Goal: Information Seeking & Learning: Check status

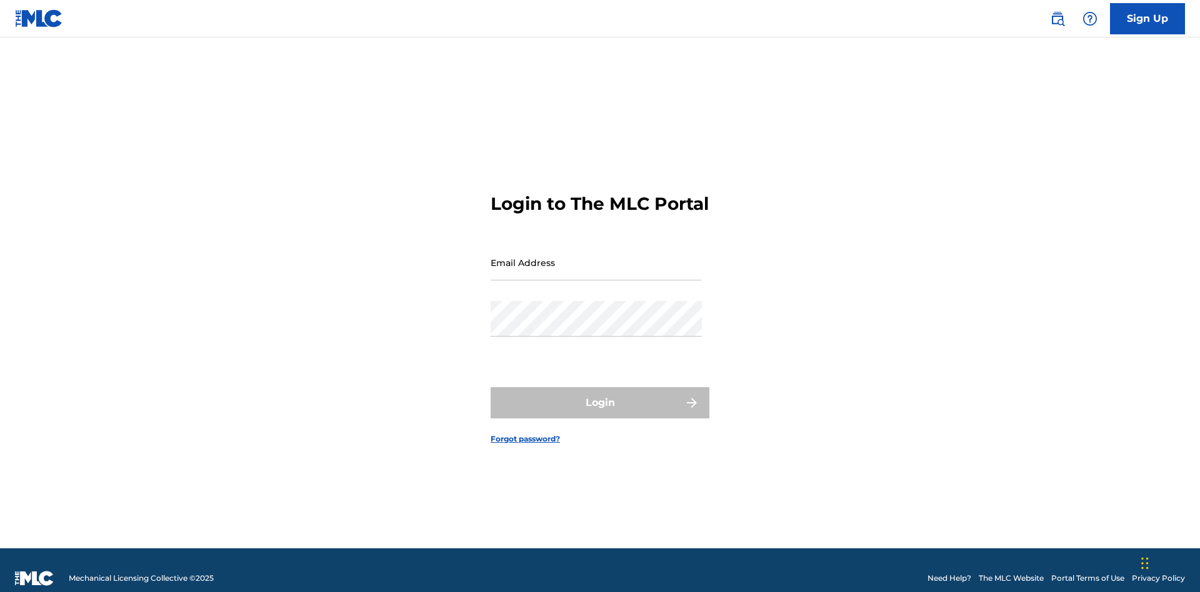
scroll to position [16, 0]
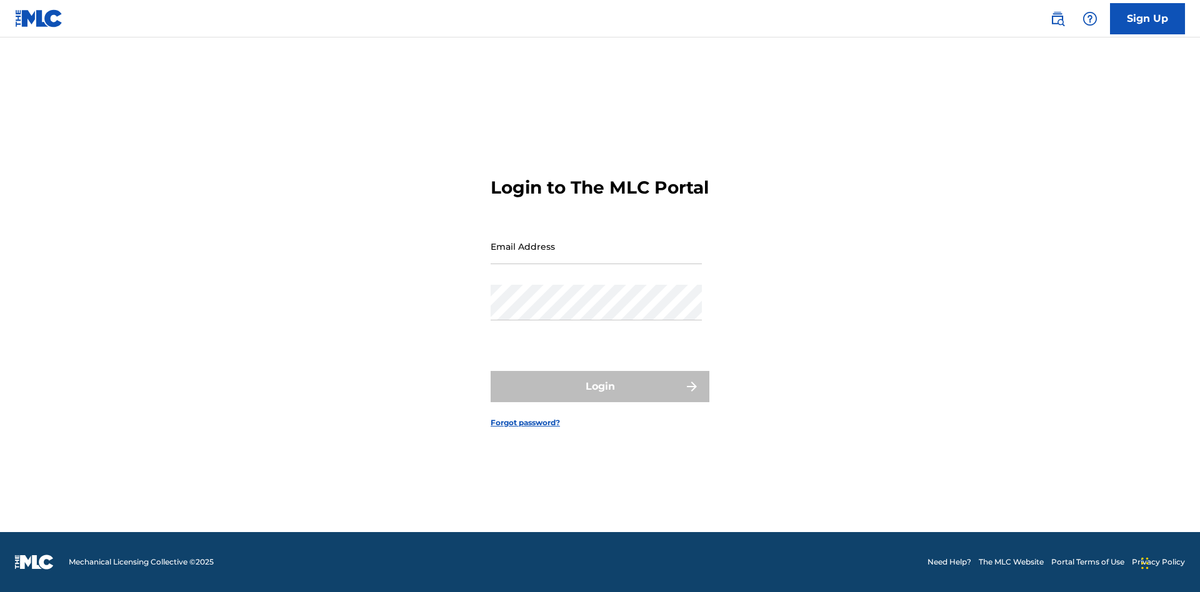
click at [596, 257] on input "Email Address" at bounding box center [596, 247] width 211 height 36
type input "[EMAIL_ADDRESS][DOMAIN_NAME]"
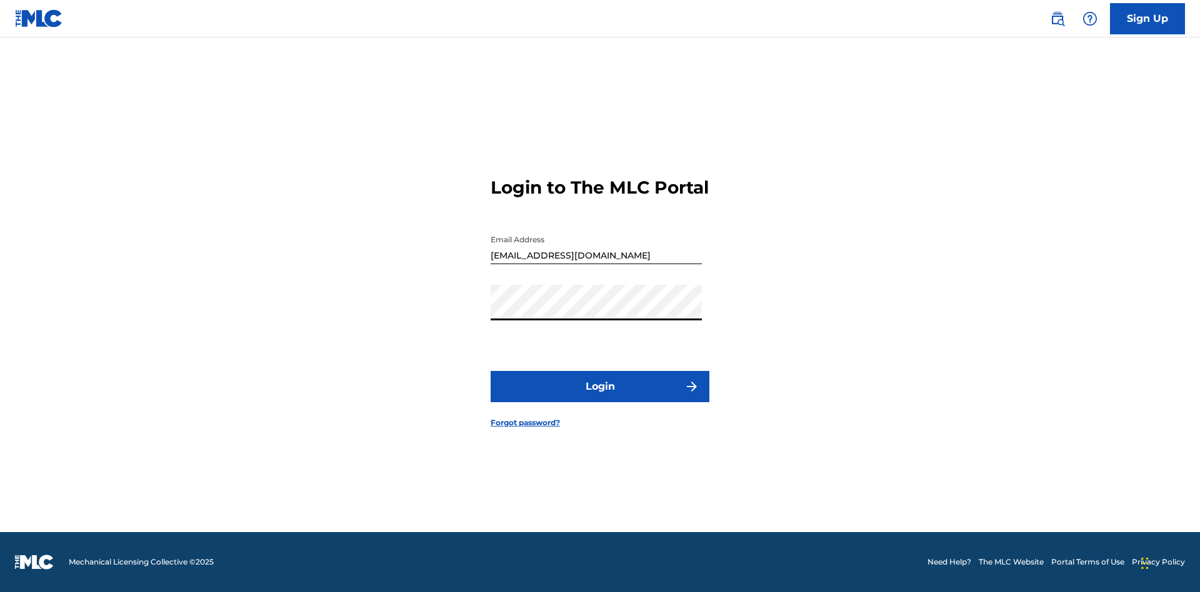
click at [600, 397] on button "Login" at bounding box center [600, 386] width 219 height 31
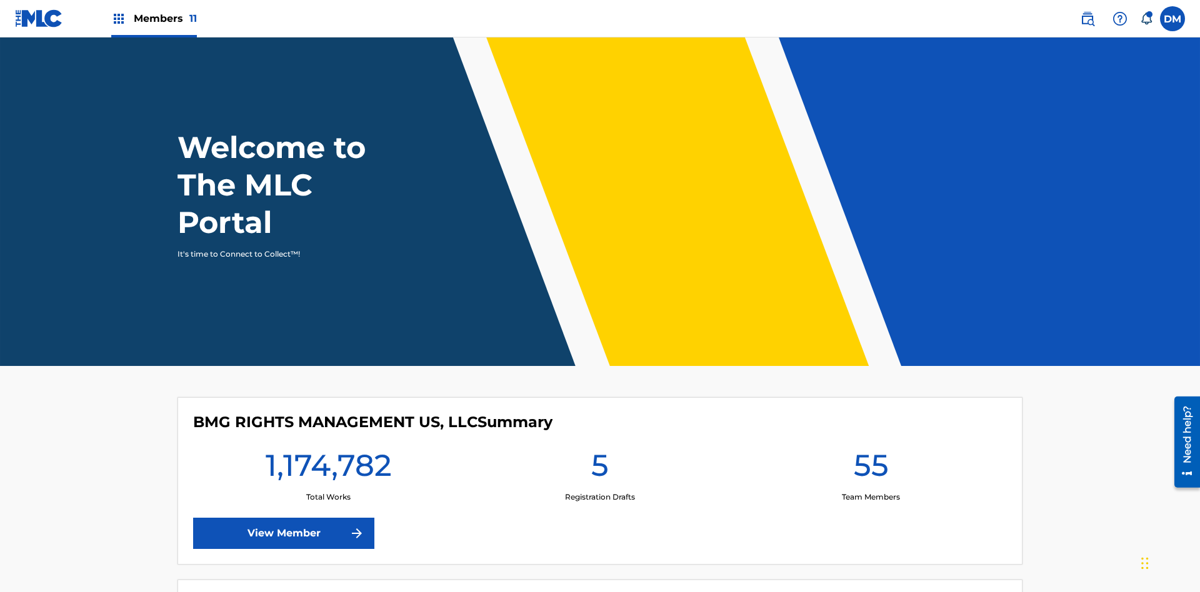
click at [154, 18] on span "Members 11" at bounding box center [165, 18] width 63 height 14
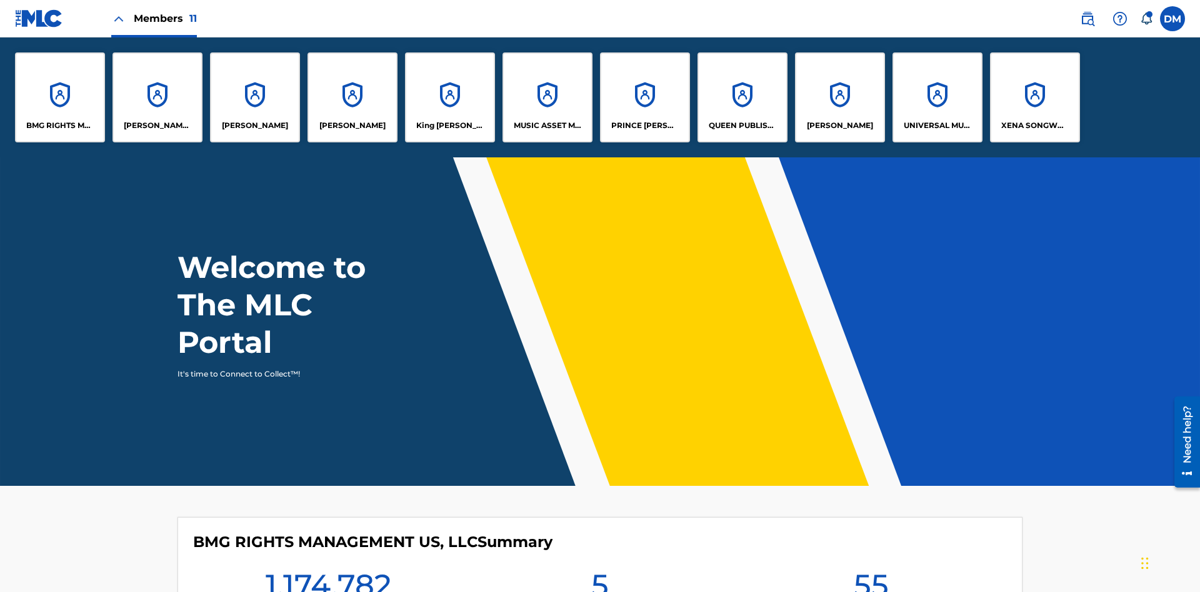
click at [937, 126] on p "UNIVERSAL MUSIC PUB GROUP" at bounding box center [938, 125] width 68 height 11
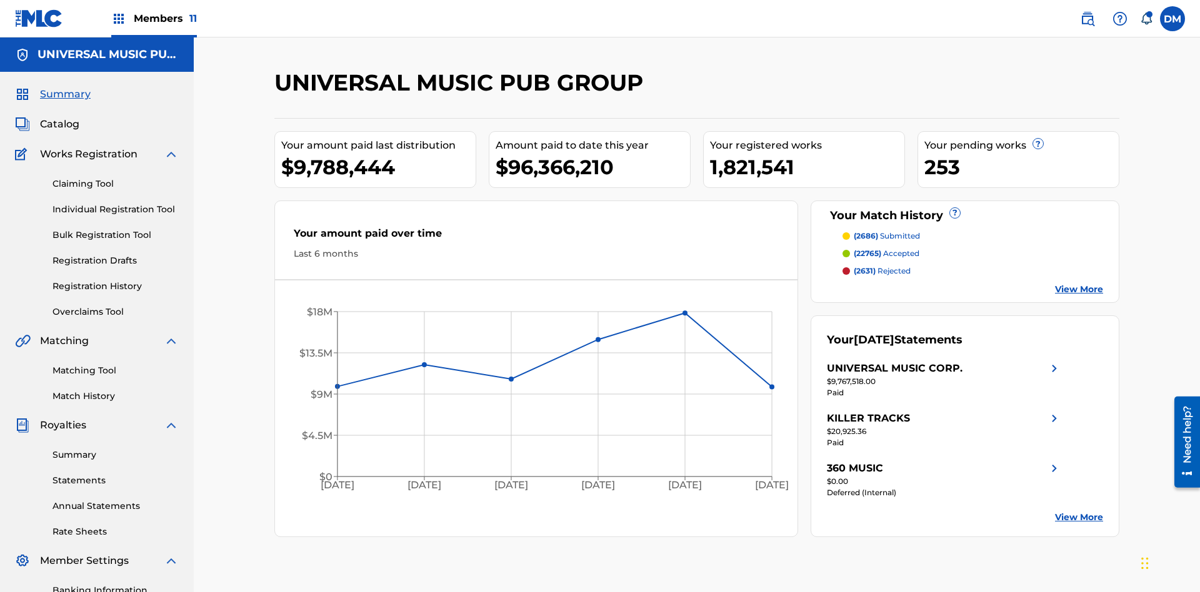
scroll to position [182, 0]
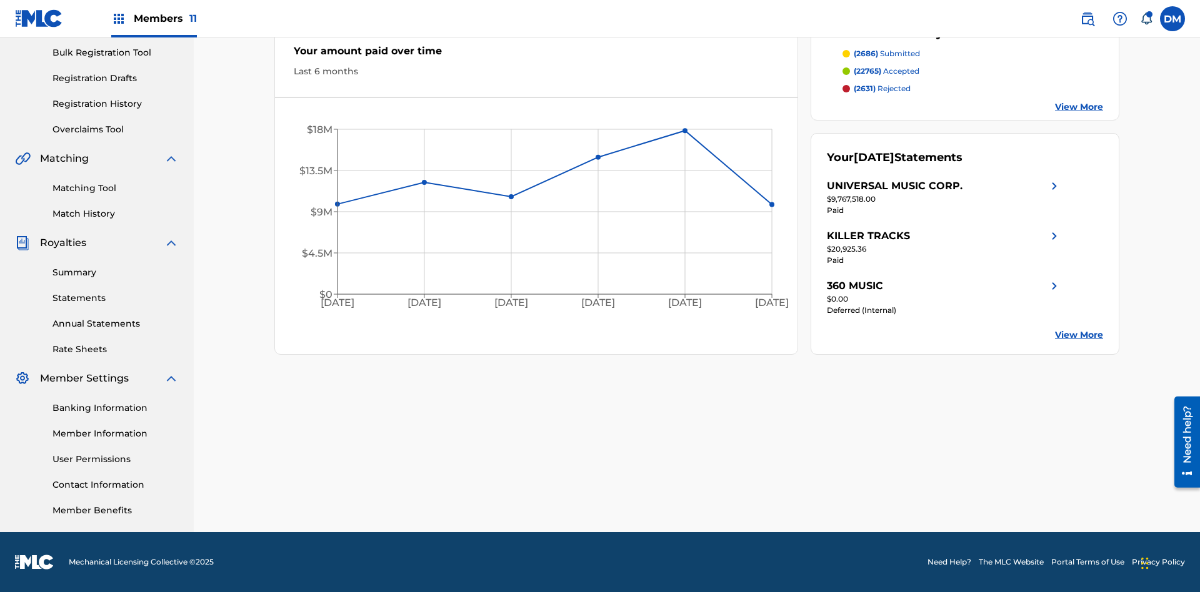
click at [116, 104] on link "Registration History" at bounding box center [115, 103] width 126 height 13
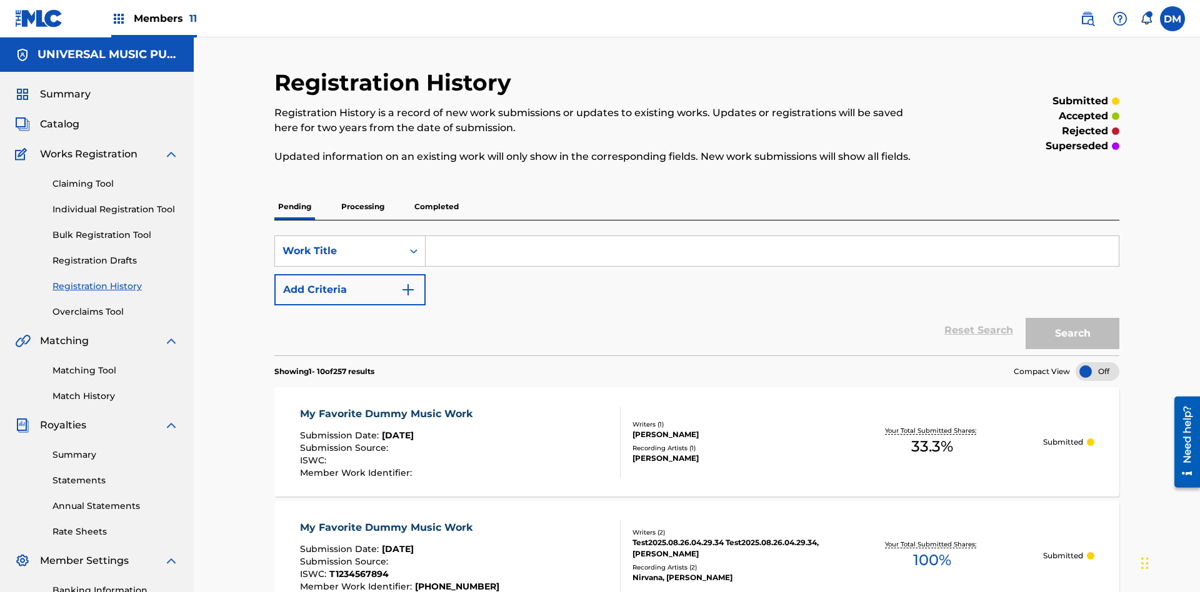
scroll to position [119, 0]
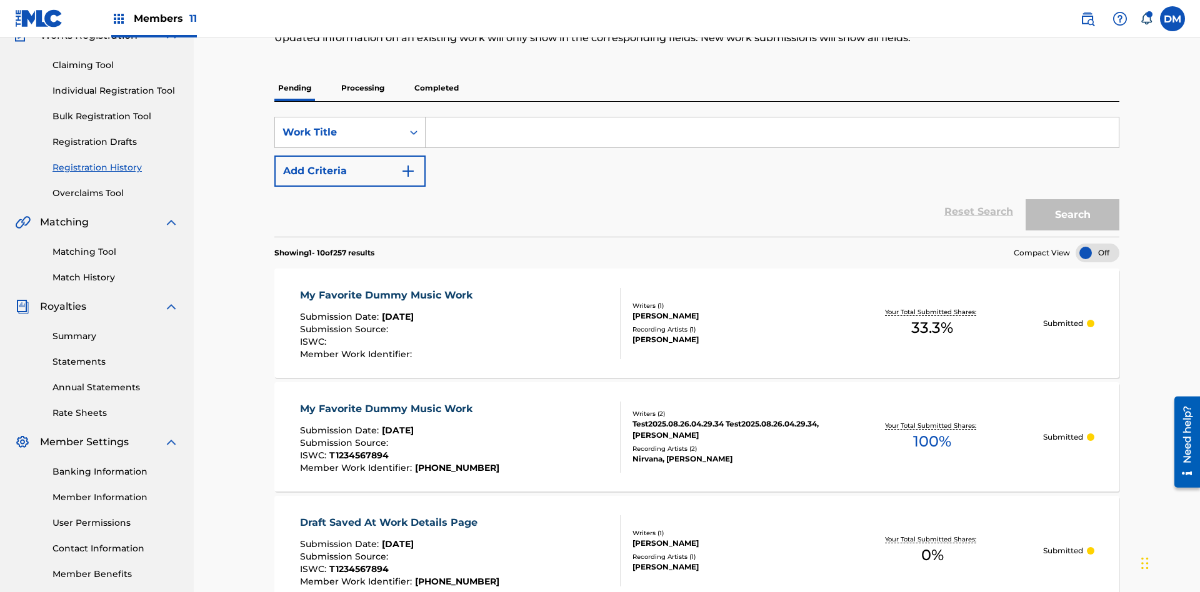
click at [436, 88] on p "Completed" at bounding box center [437, 88] width 52 height 26
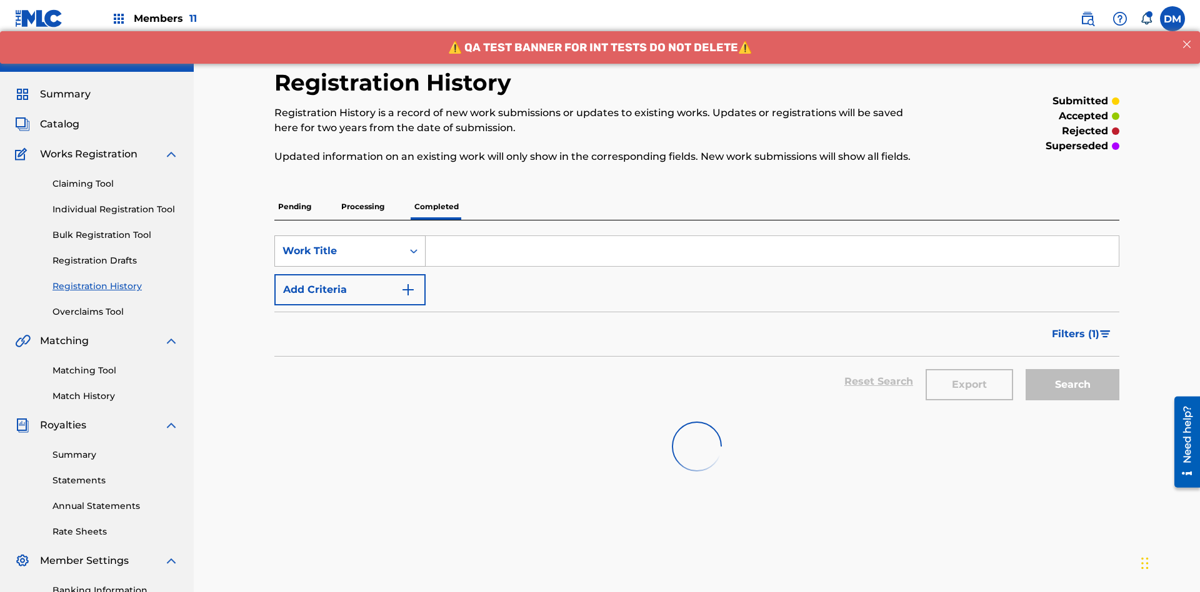
click at [339, 244] on div "Work Title" at bounding box center [338, 251] width 112 height 15
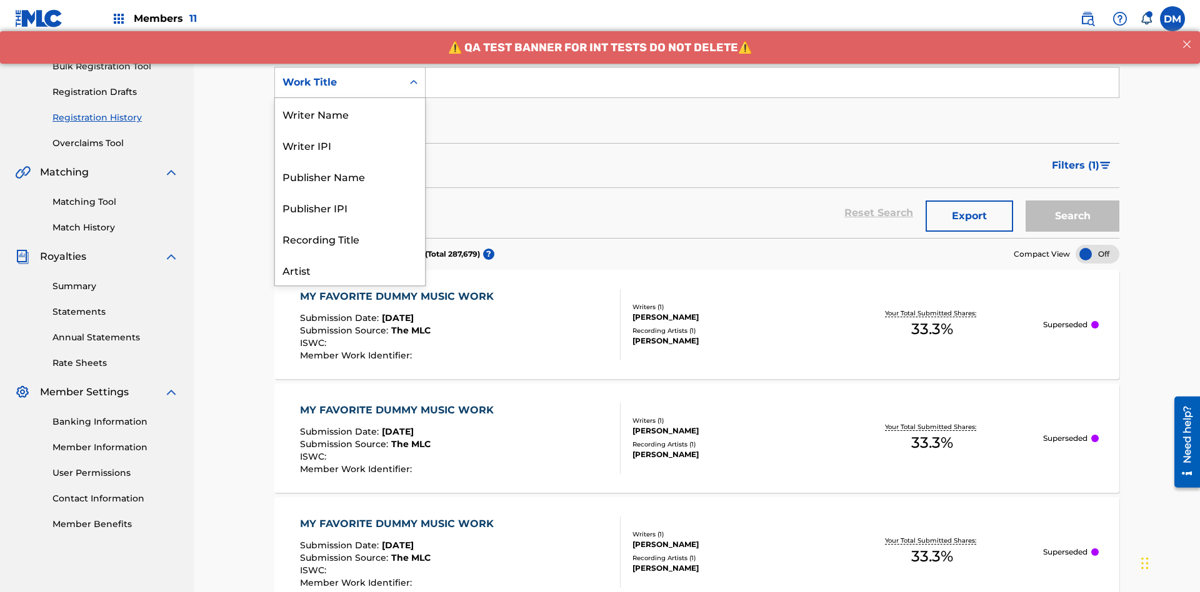
scroll to position [62, 0]
click at [350, 270] on div "Work Title" at bounding box center [350, 269] width 150 height 31
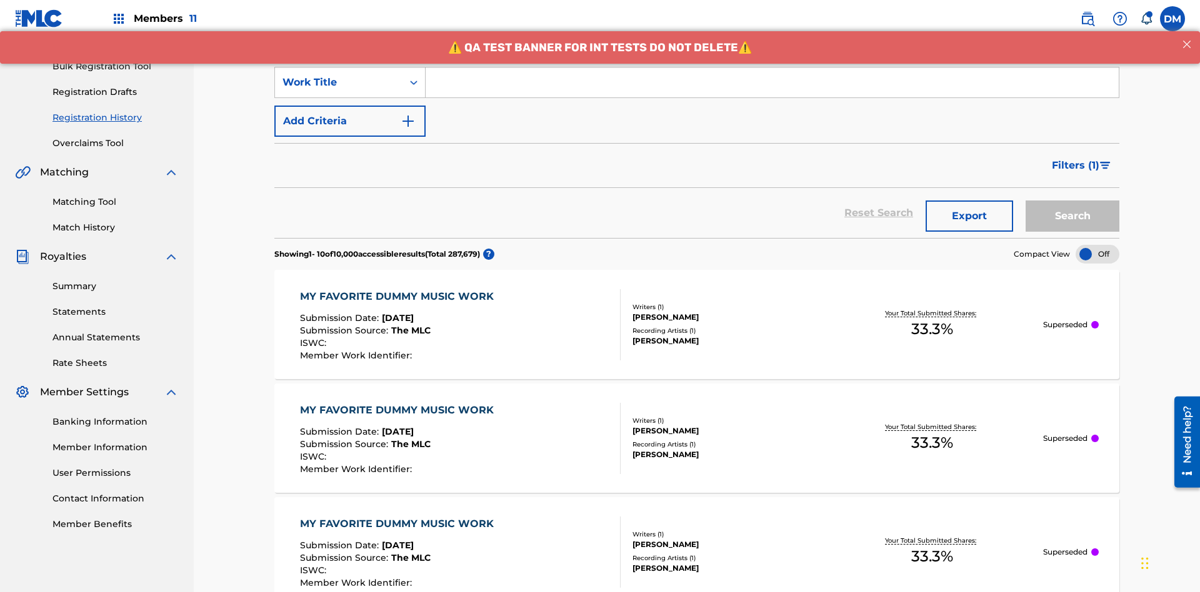
click at [350, 106] on button "Add Criteria" at bounding box center [349, 121] width 151 height 31
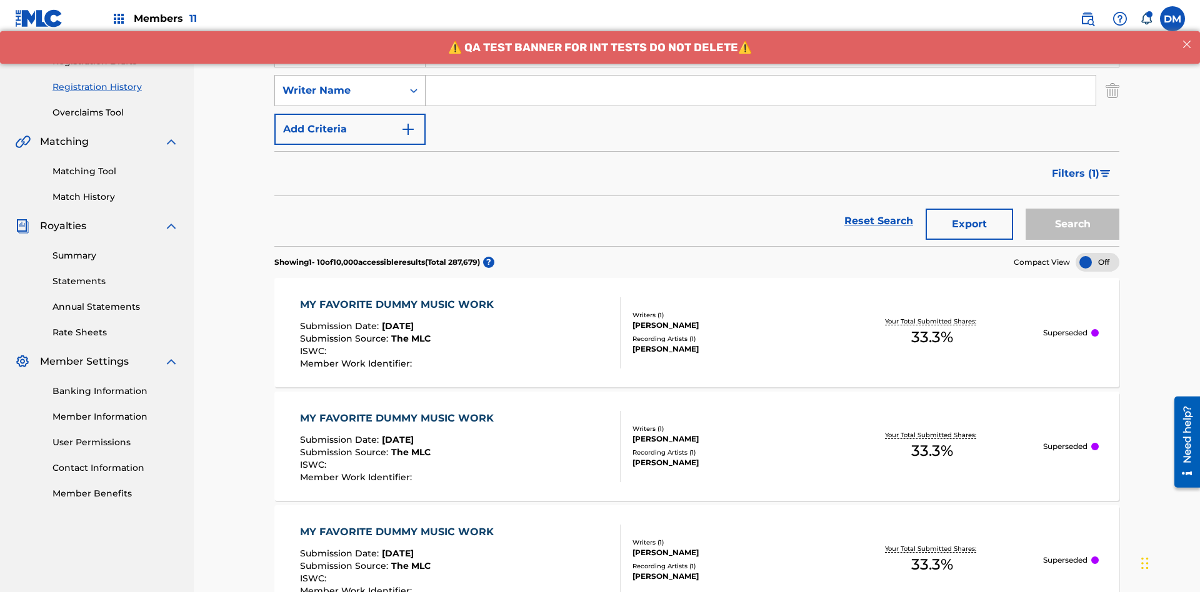
click at [339, 83] on div "Writer Name" at bounding box center [338, 90] width 112 height 15
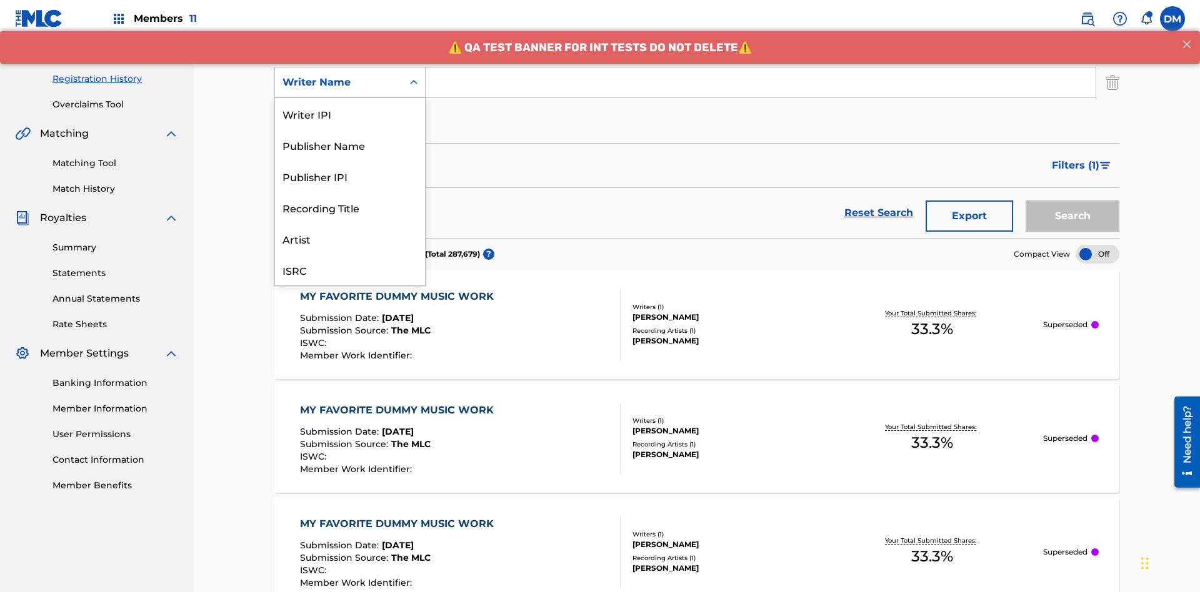
scroll to position [31, 0]
click at [350, 176] on div "Recording Title" at bounding box center [350, 176] width 150 height 31
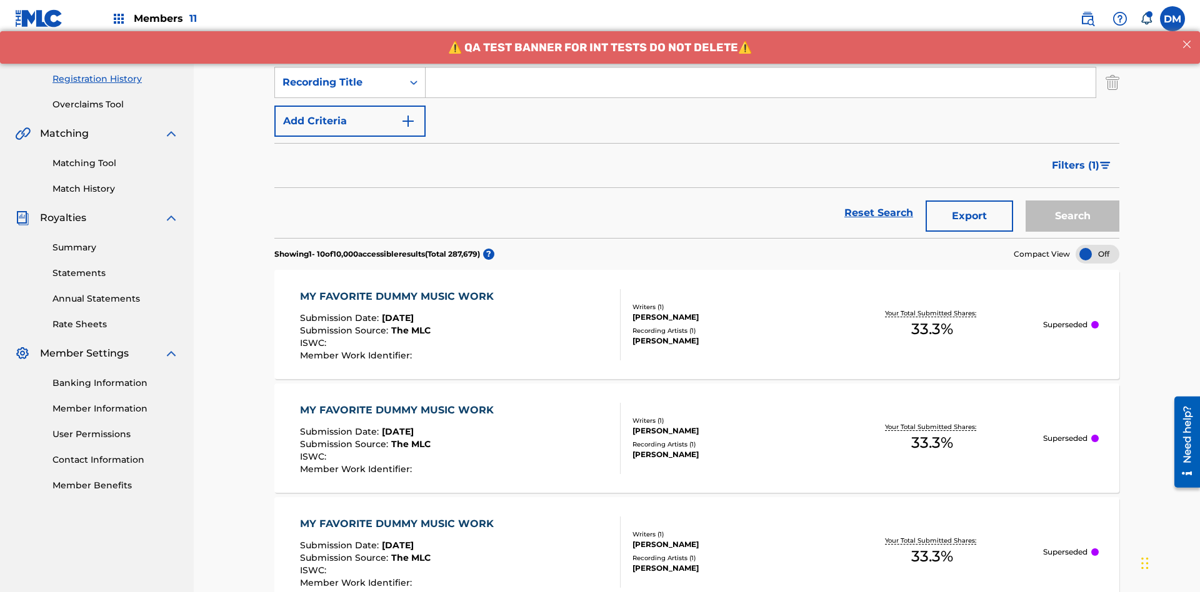
click at [350, 106] on button "Add Criteria" at bounding box center [349, 121] width 151 height 31
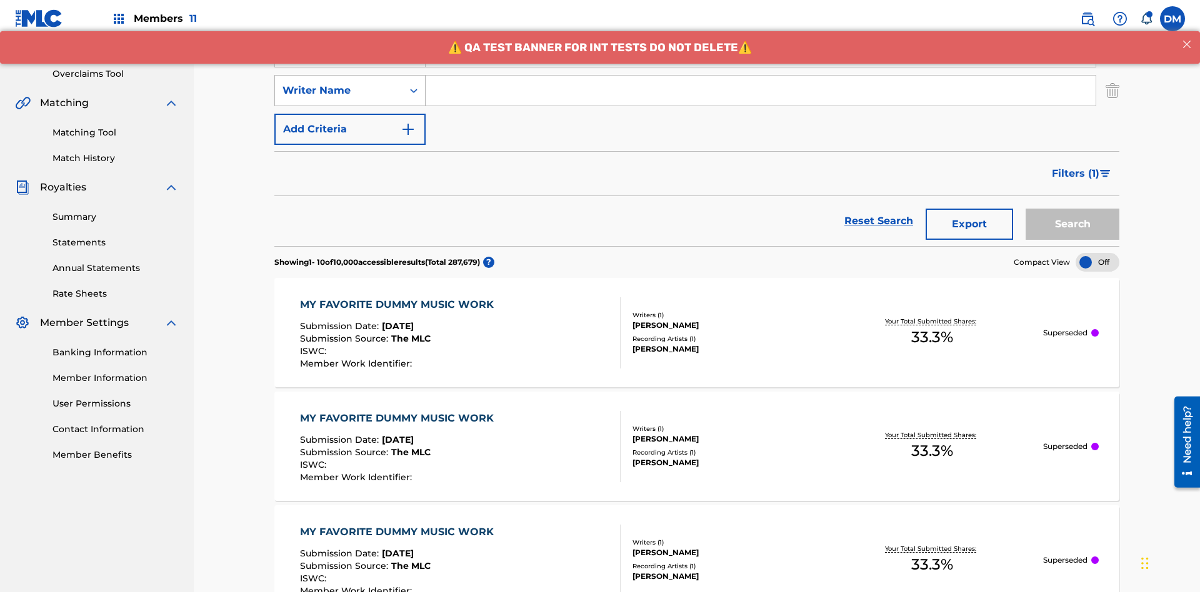
click at [339, 83] on div "Writer Name" at bounding box center [338, 90] width 112 height 15
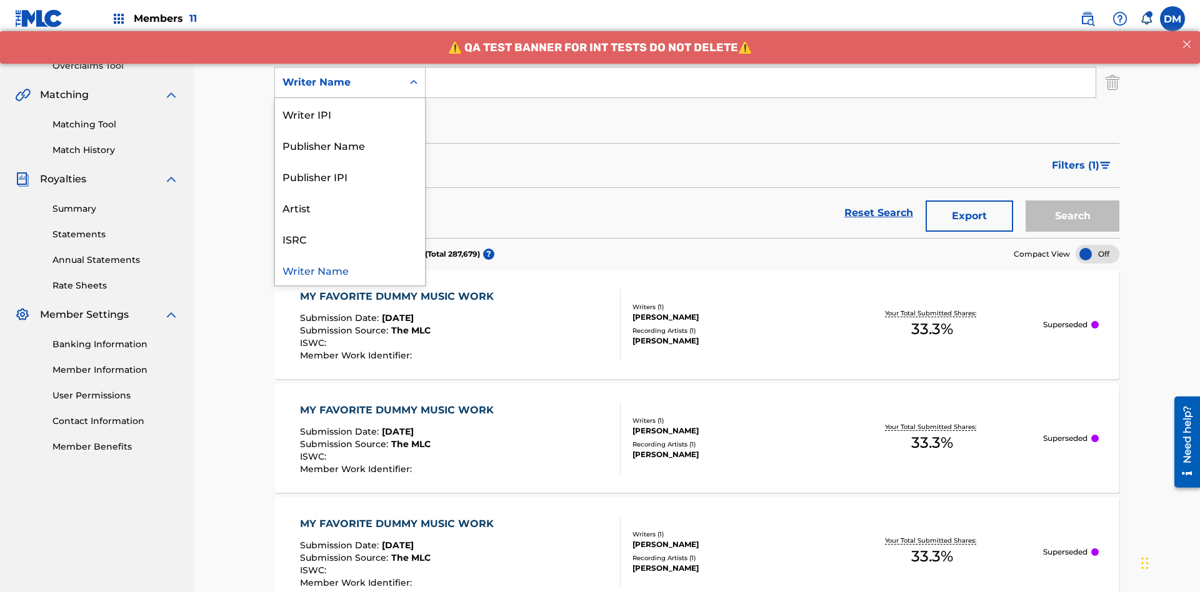
click at [350, 239] on div "ISRC" at bounding box center [350, 238] width 150 height 31
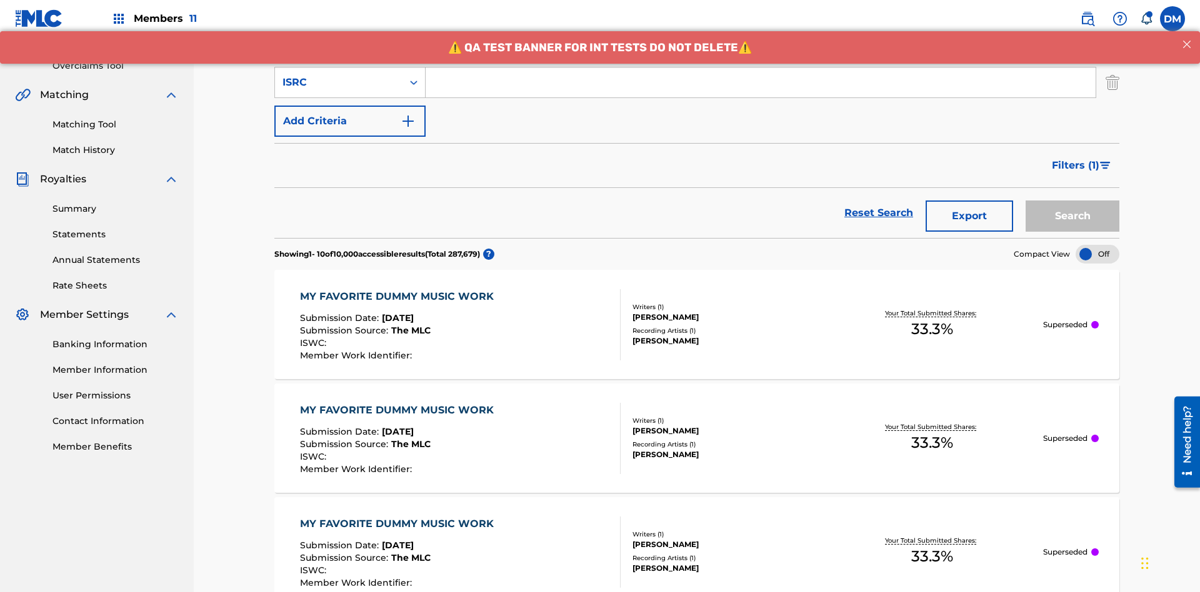
click at [350, 106] on button "Add Criteria" at bounding box center [349, 121] width 151 height 31
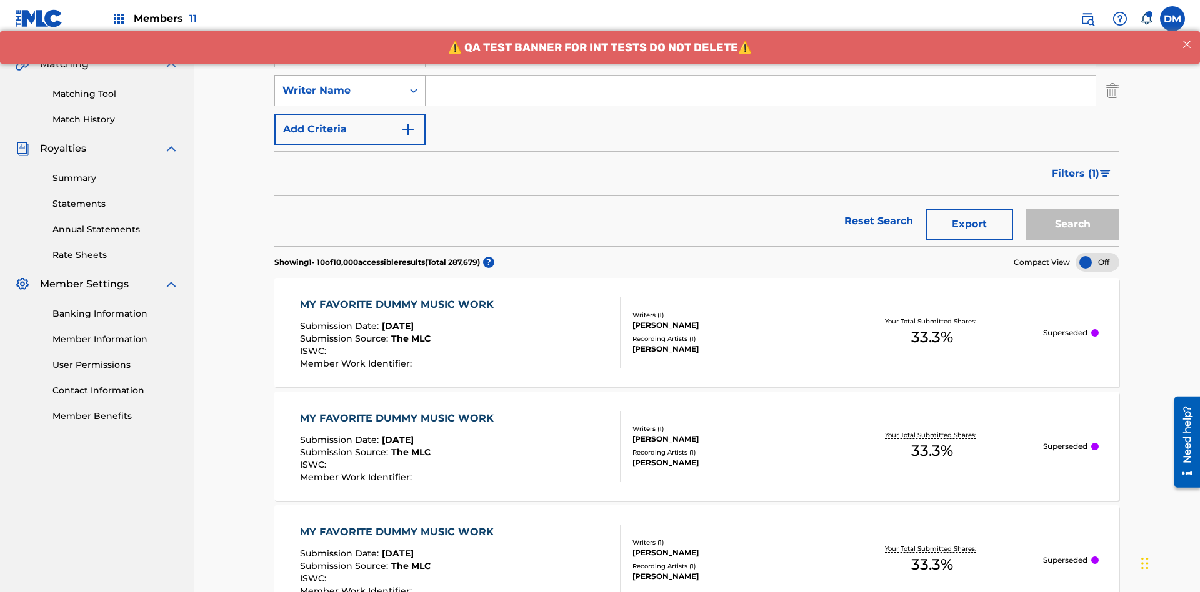
click at [339, 83] on div "Writer Name" at bounding box center [338, 90] width 112 height 15
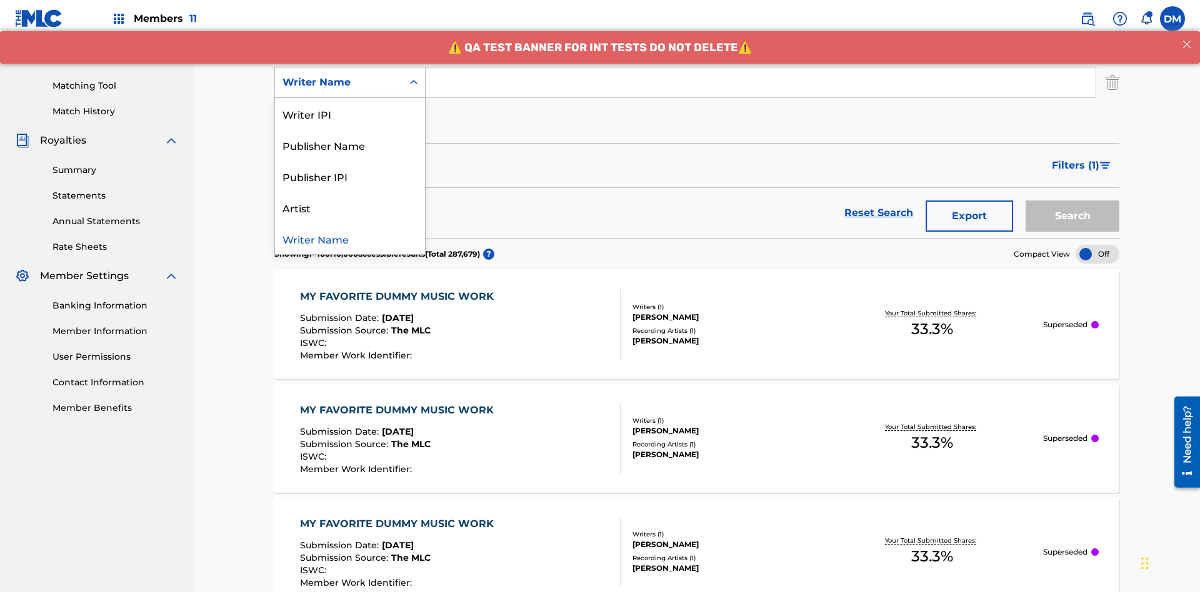
click at [350, 176] on div "Publisher IPI" at bounding box center [350, 176] width 150 height 31
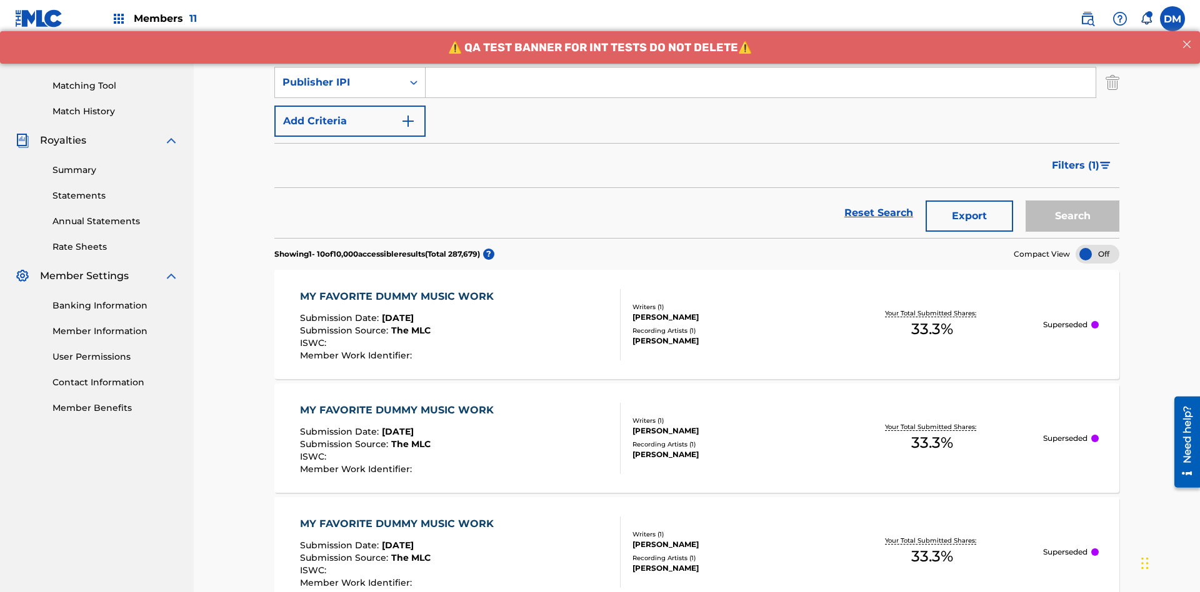
click at [350, 106] on button "Add Criteria" at bounding box center [349, 121] width 151 height 31
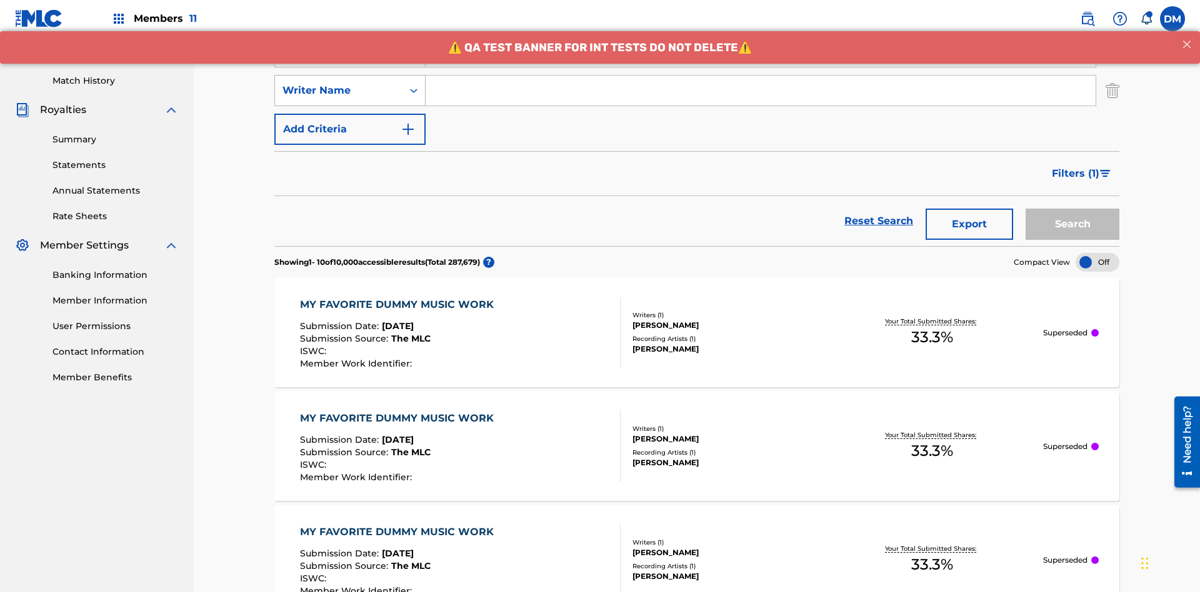
click at [339, 83] on div "Writer Name" at bounding box center [338, 90] width 112 height 15
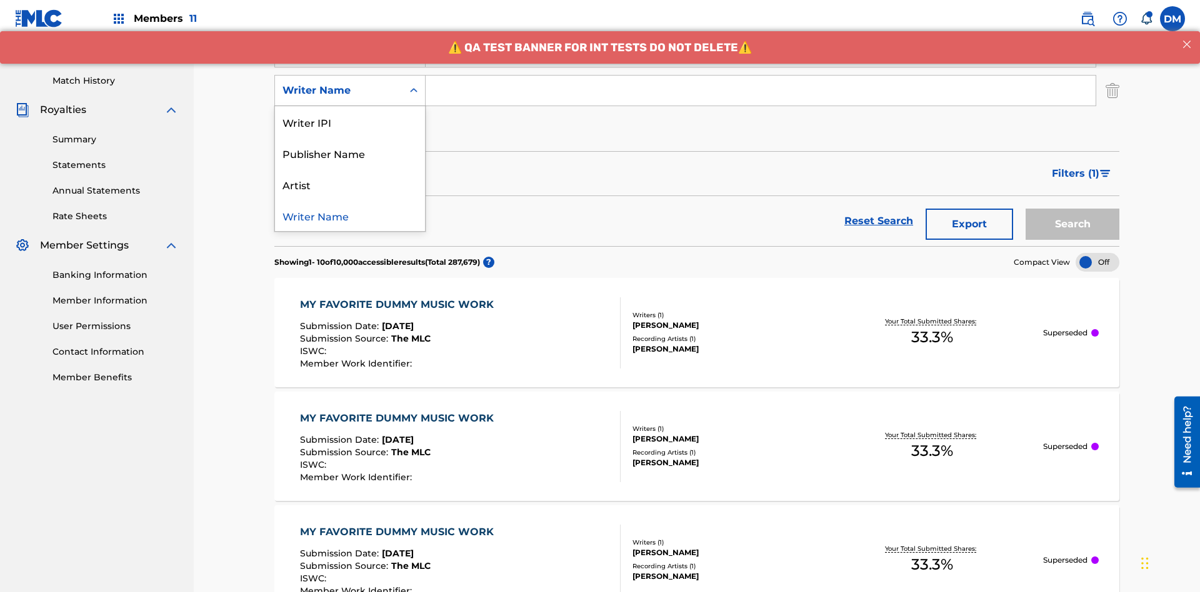
scroll to position [324, 0]
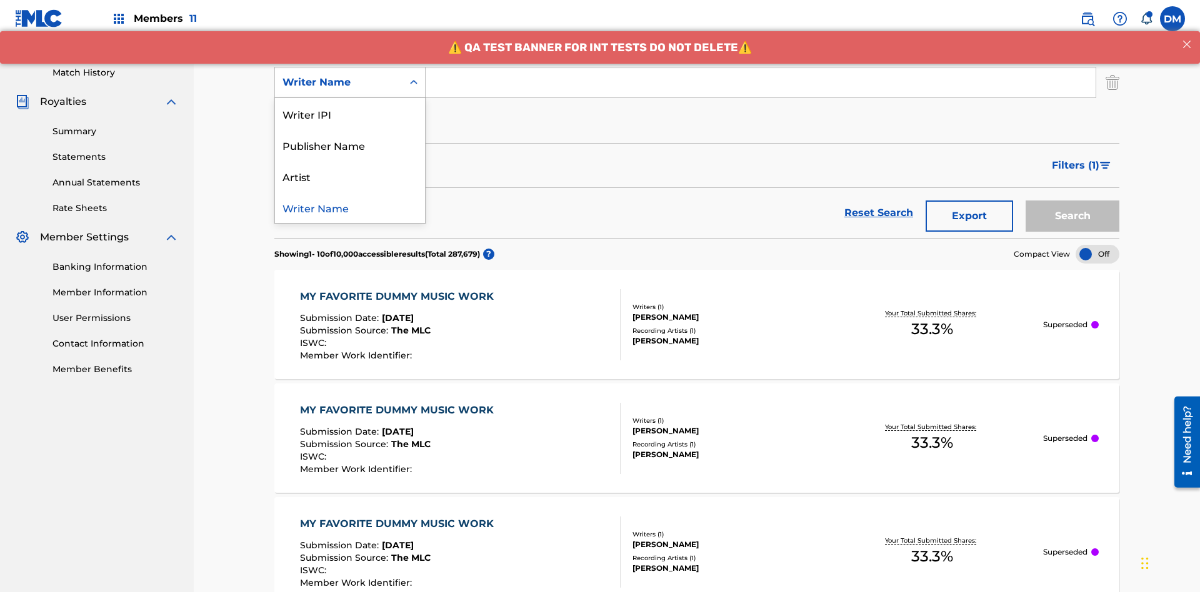
click at [350, 176] on div "Artist" at bounding box center [350, 176] width 150 height 31
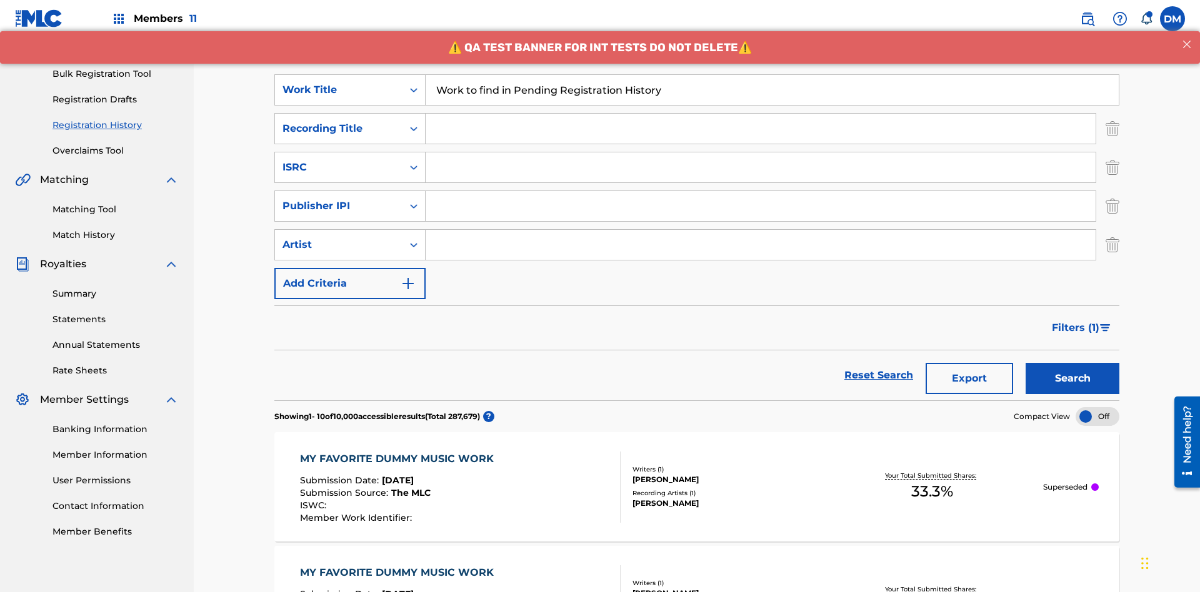
type input "Work to find in Pending Registration History"
click at [761, 114] on input "Search Form" at bounding box center [761, 129] width 670 height 30
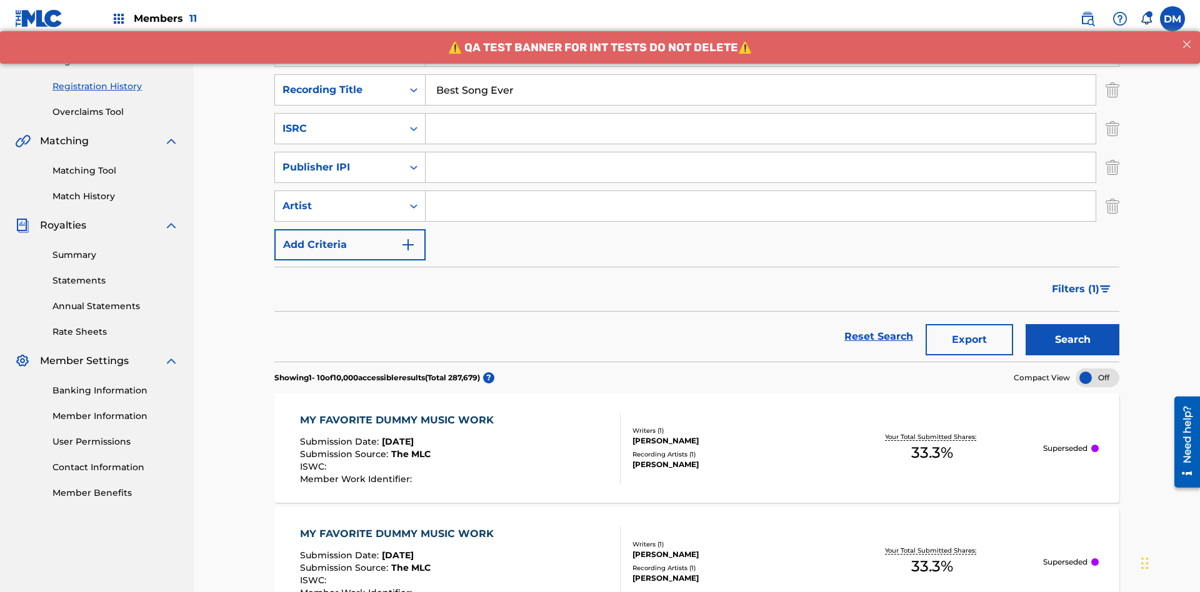
type input "Best Song Ever"
click at [761, 114] on input "Search Form" at bounding box center [761, 129] width 670 height 30
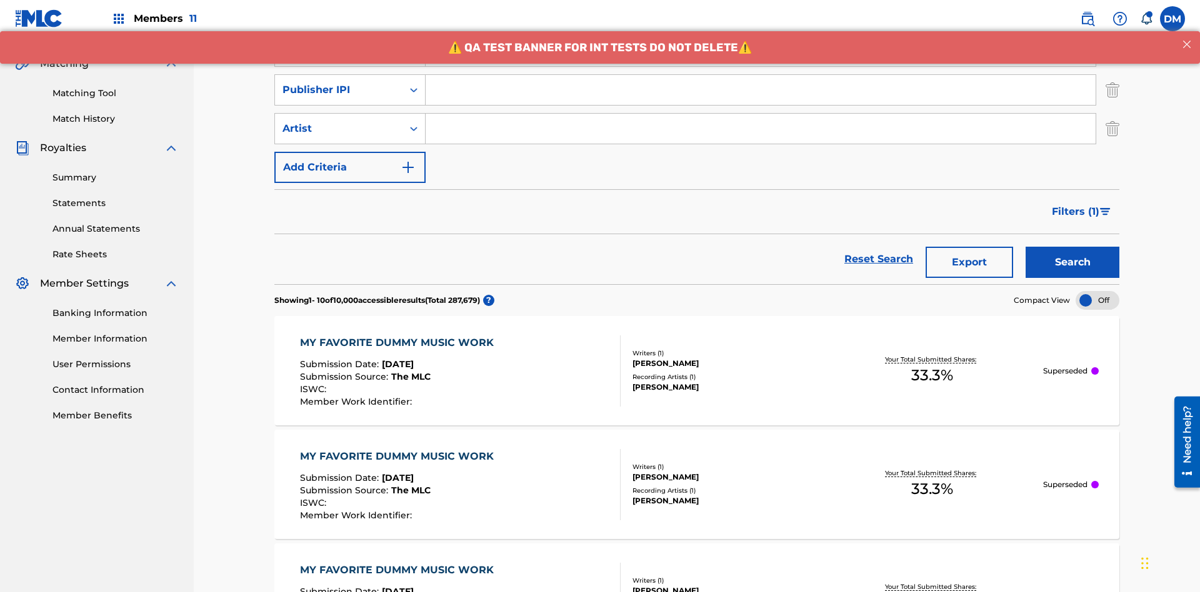
type input "AA3123123123"
click at [761, 90] on input "Search Form" at bounding box center [761, 90] width 670 height 30
type input "00595839777"
click at [761, 114] on input "Search Form" at bounding box center [761, 129] width 670 height 30
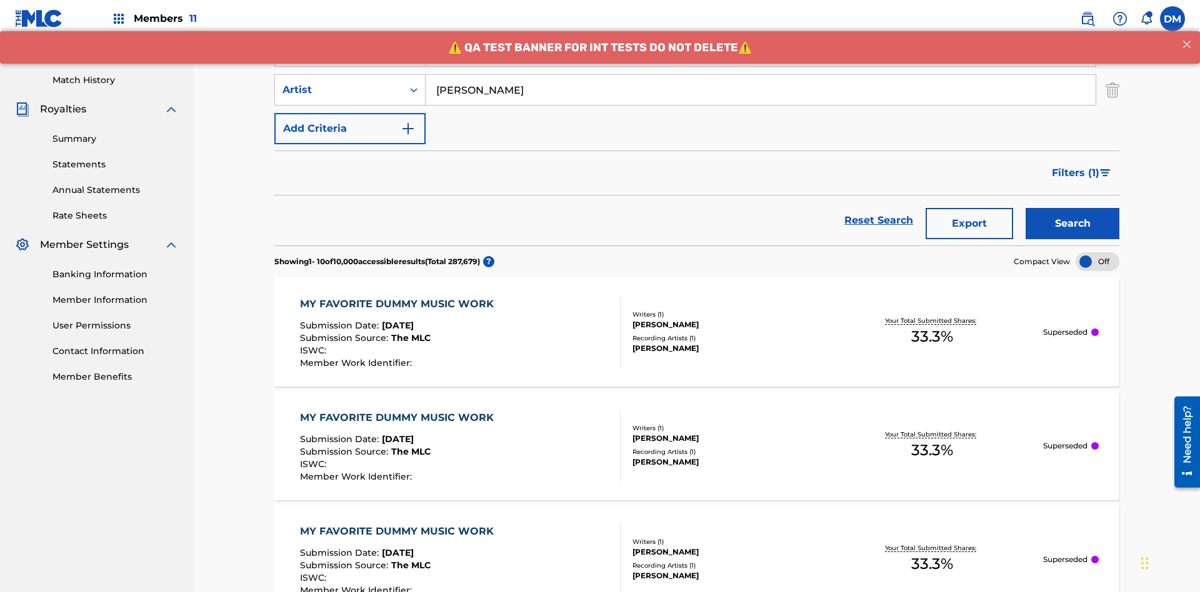
type input "[PERSON_NAME]"
click at [1072, 208] on button "Search" at bounding box center [1073, 223] width 94 height 31
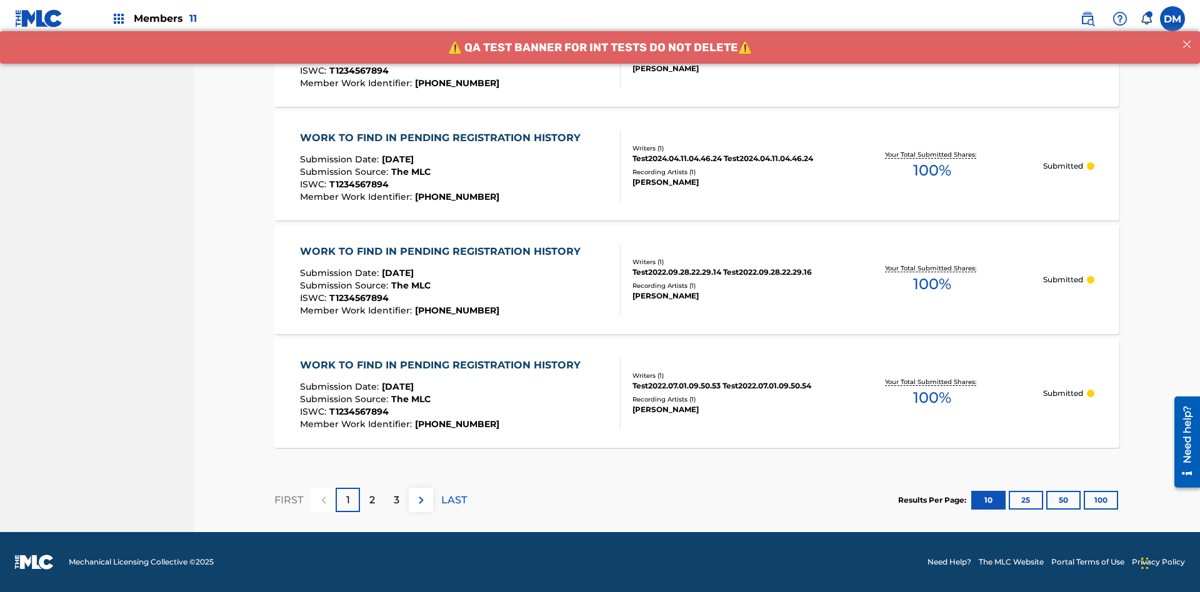
click at [1084, 500] on button "100" at bounding box center [1101, 500] width 34 height 19
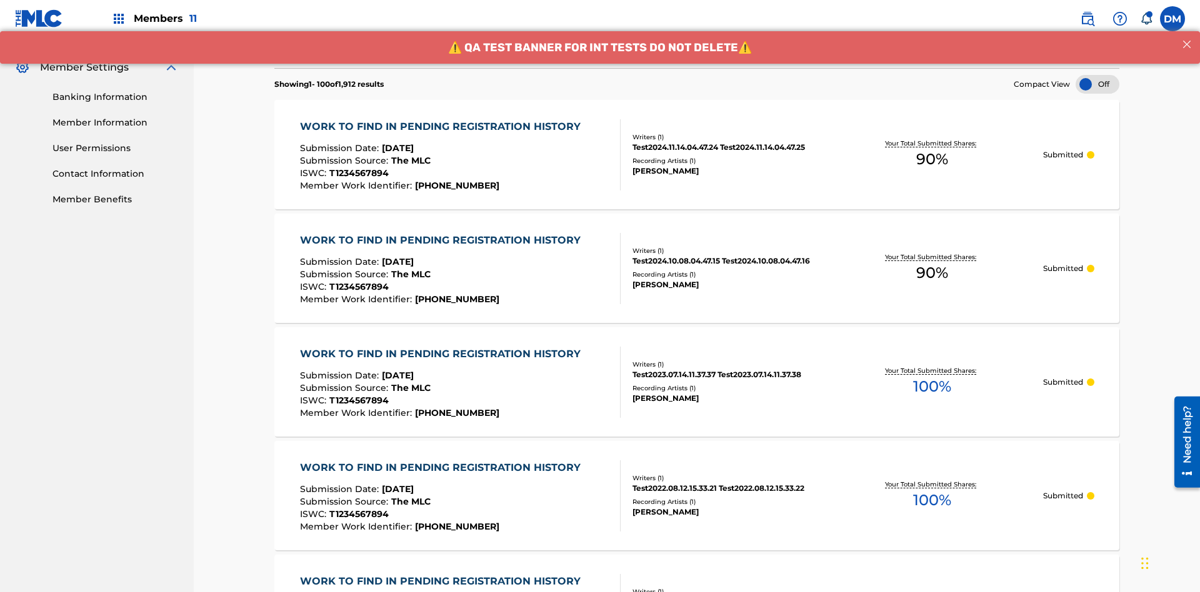
scroll to position [567, 0]
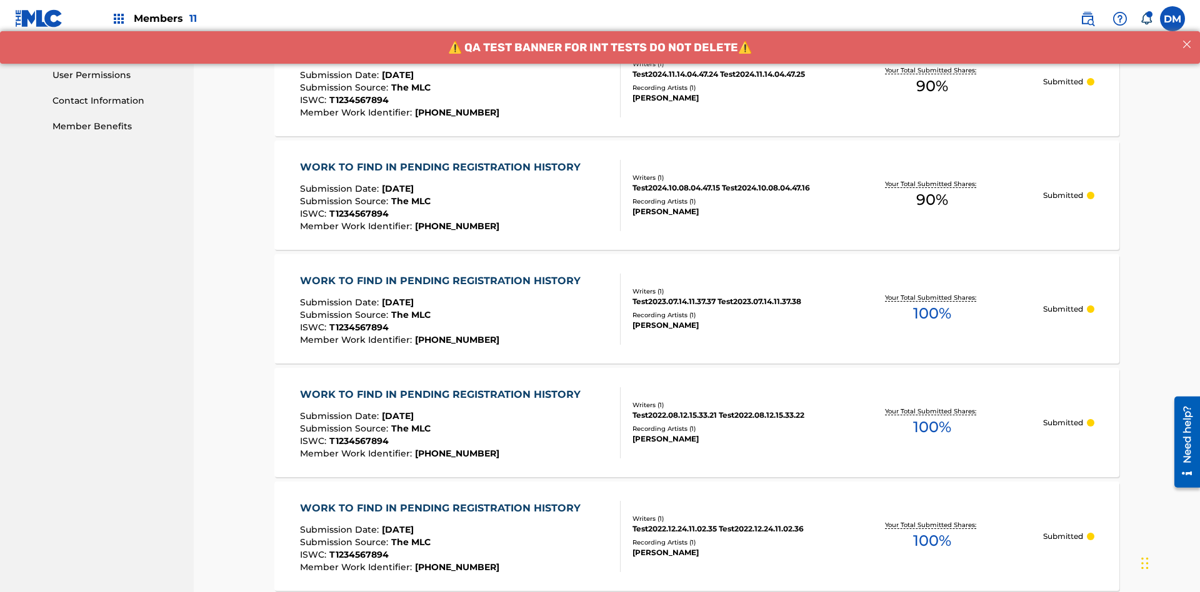
click at [932, 86] on span "90 %" at bounding box center [932, 86] width 32 height 22
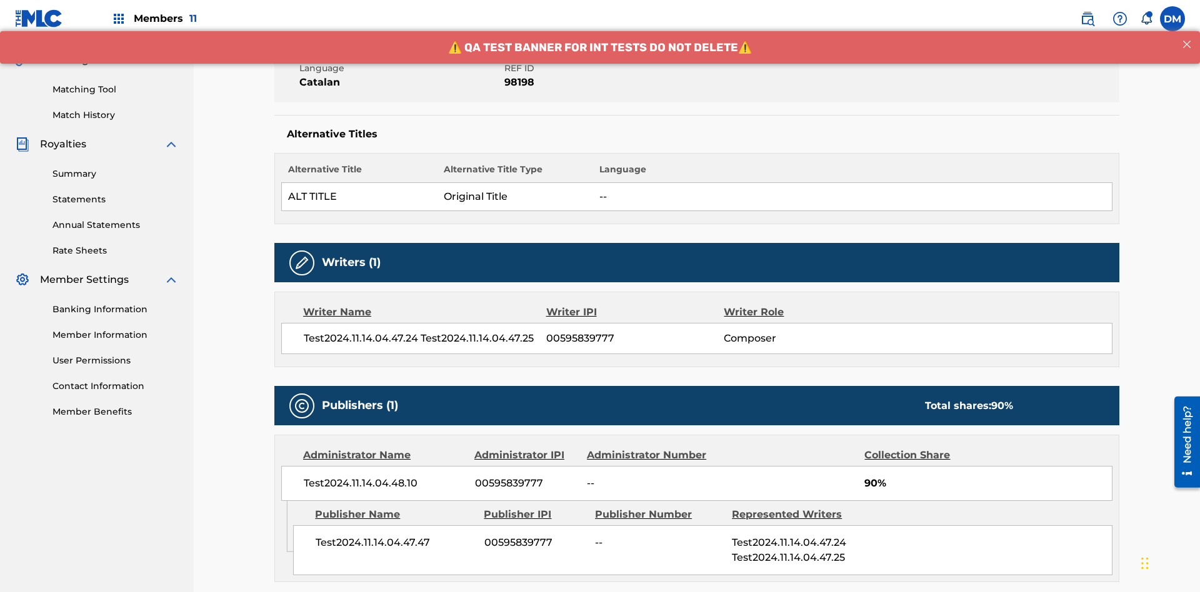
scroll to position [521, 0]
